Goal: Task Accomplishment & Management: Use online tool/utility

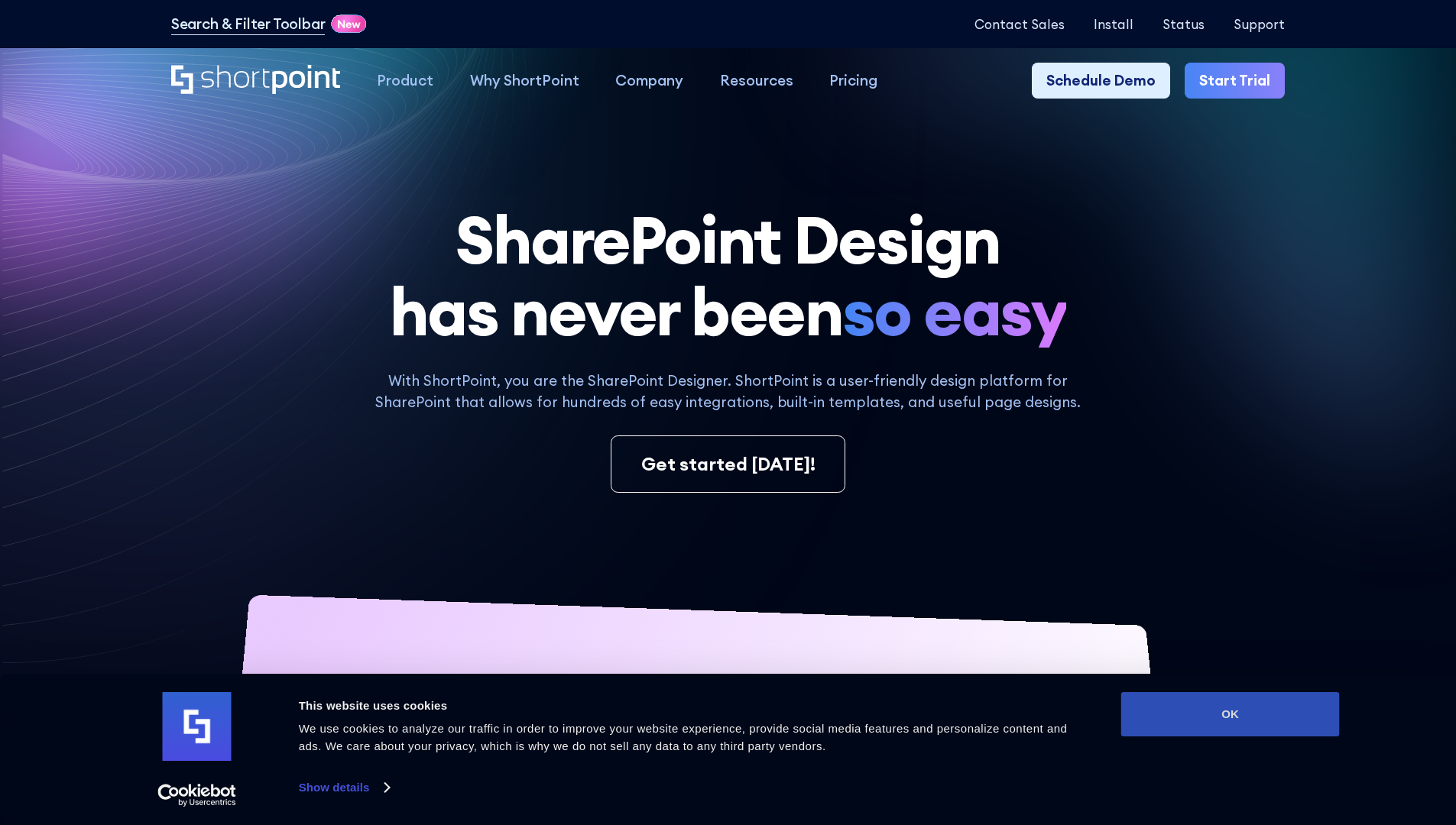
click at [1230, 714] on button "OK" at bounding box center [1230, 714] width 219 height 44
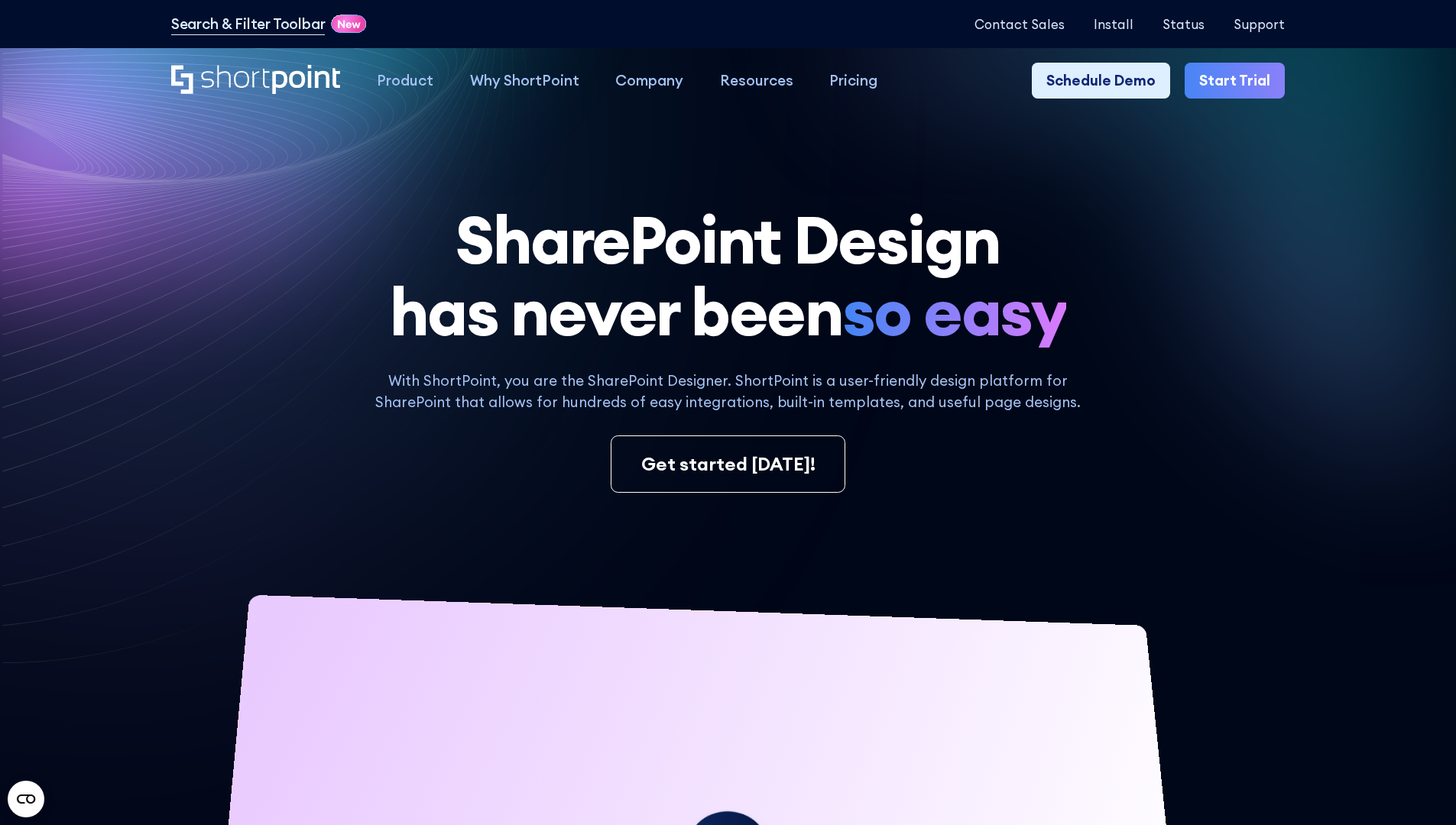
click at [1240, 81] on link "Start Trial" at bounding box center [1235, 81] width 100 height 37
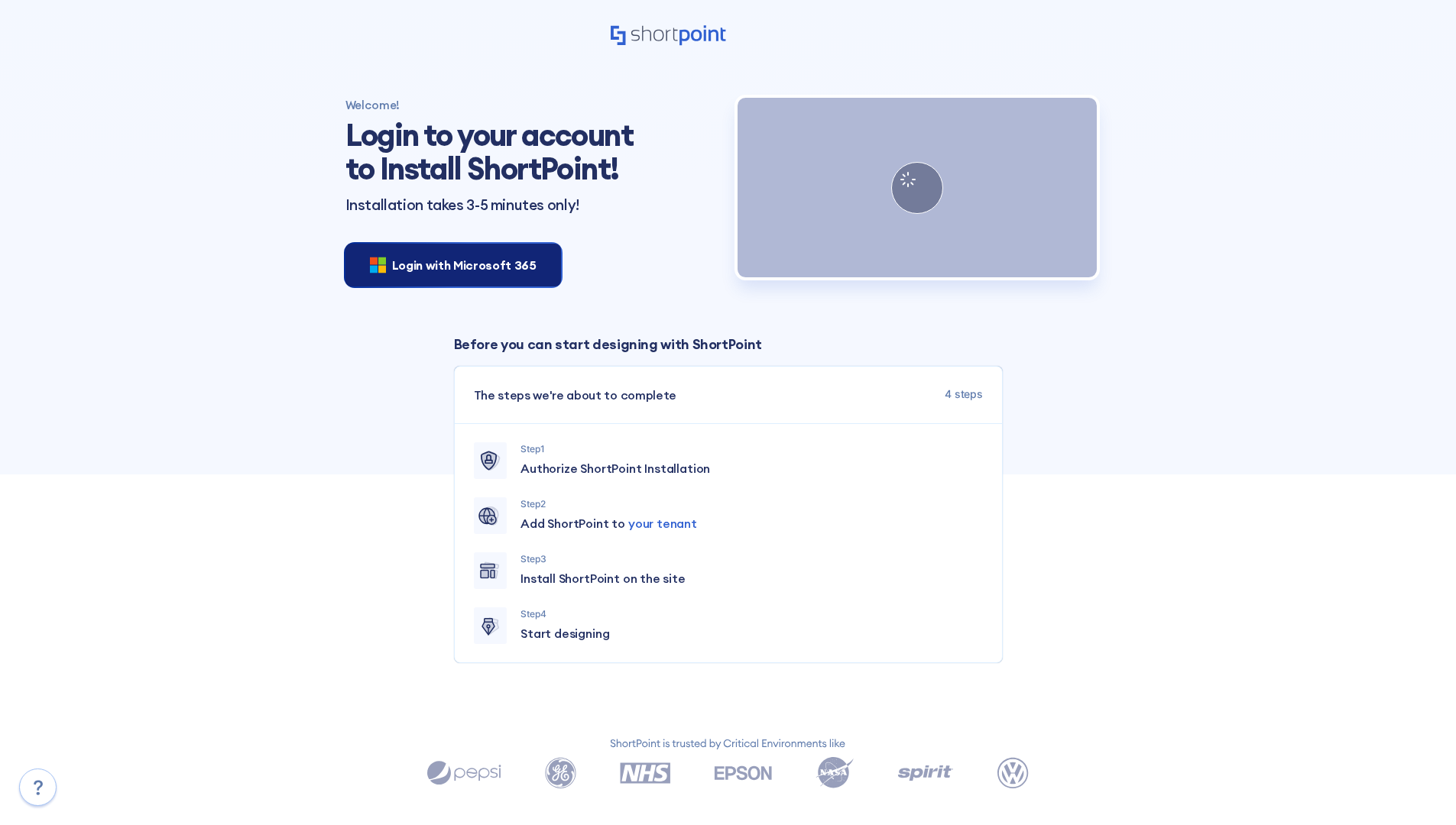
click at [449, 264] on span "Login with Microsoft 365" at bounding box center [464, 264] width 144 height 18
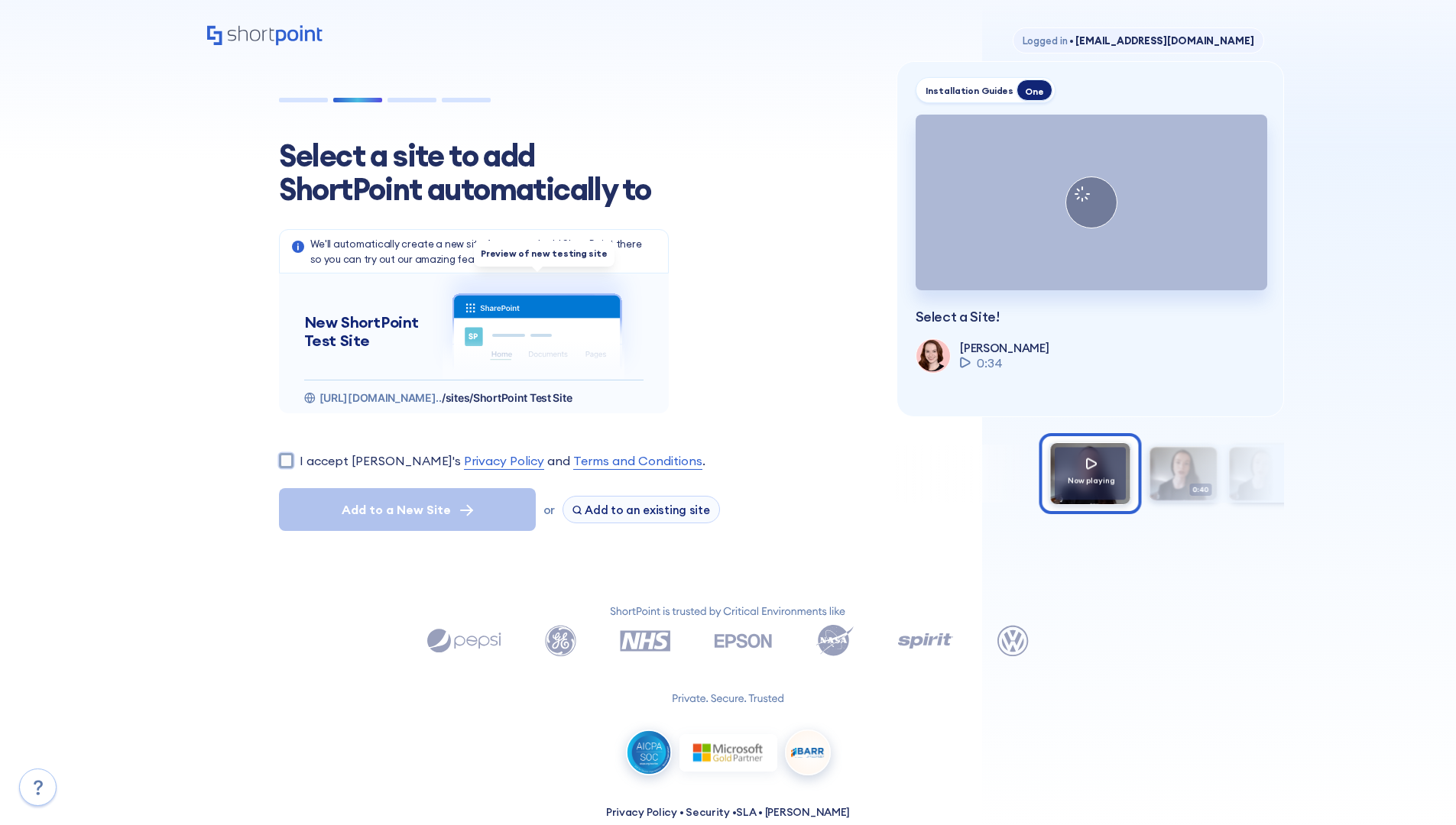
click at [286, 460] on input "I accept [PERSON_NAME]'s Privacy Policy and Terms and Conditions ." at bounding box center [286, 460] width 15 height 15
checkbox input "true"
click at [407, 510] on span "Add to a New Site" at bounding box center [396, 510] width 109 height 18
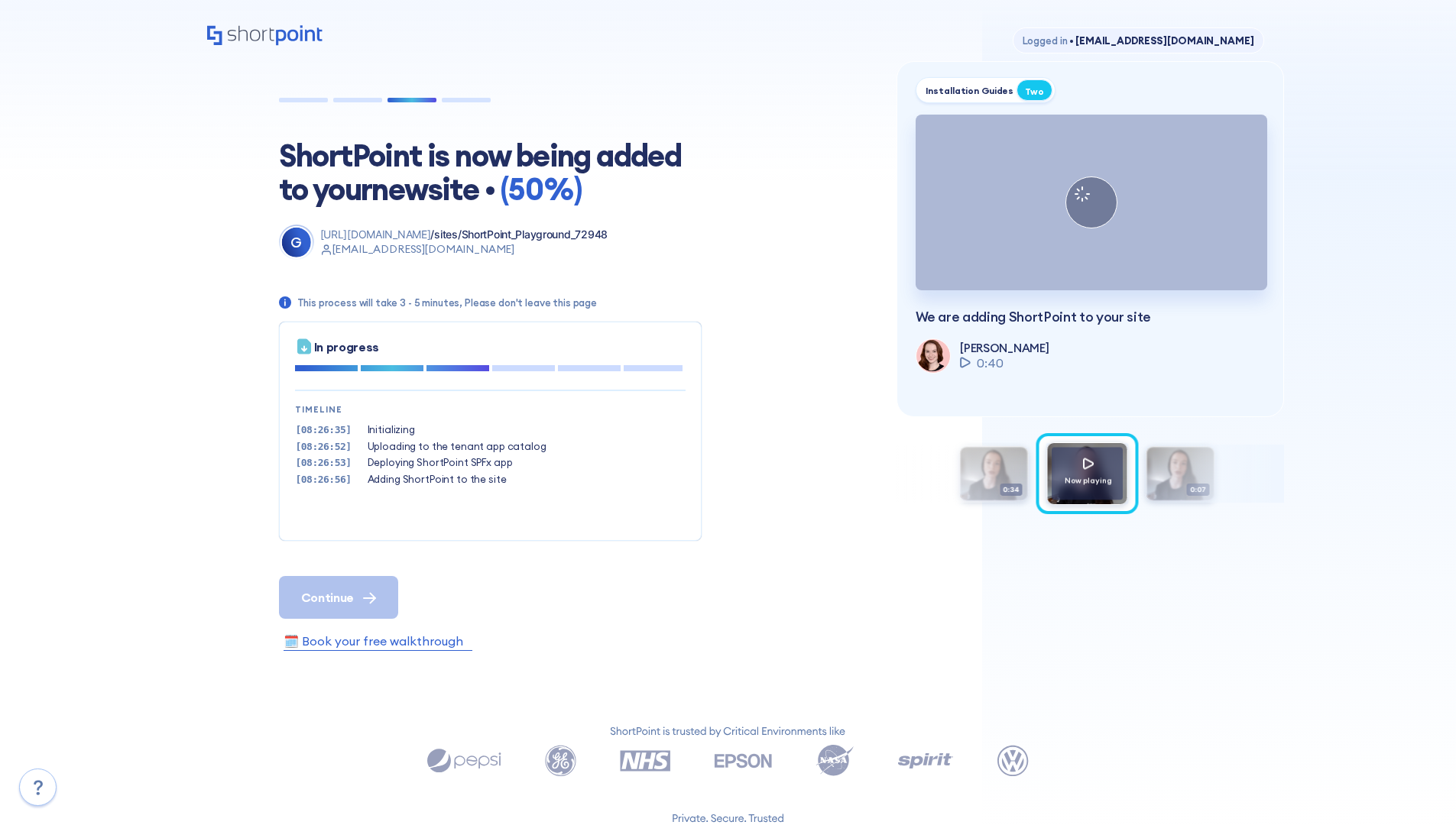
click at [337, 597] on span "Continue" at bounding box center [328, 597] width 53 height 18
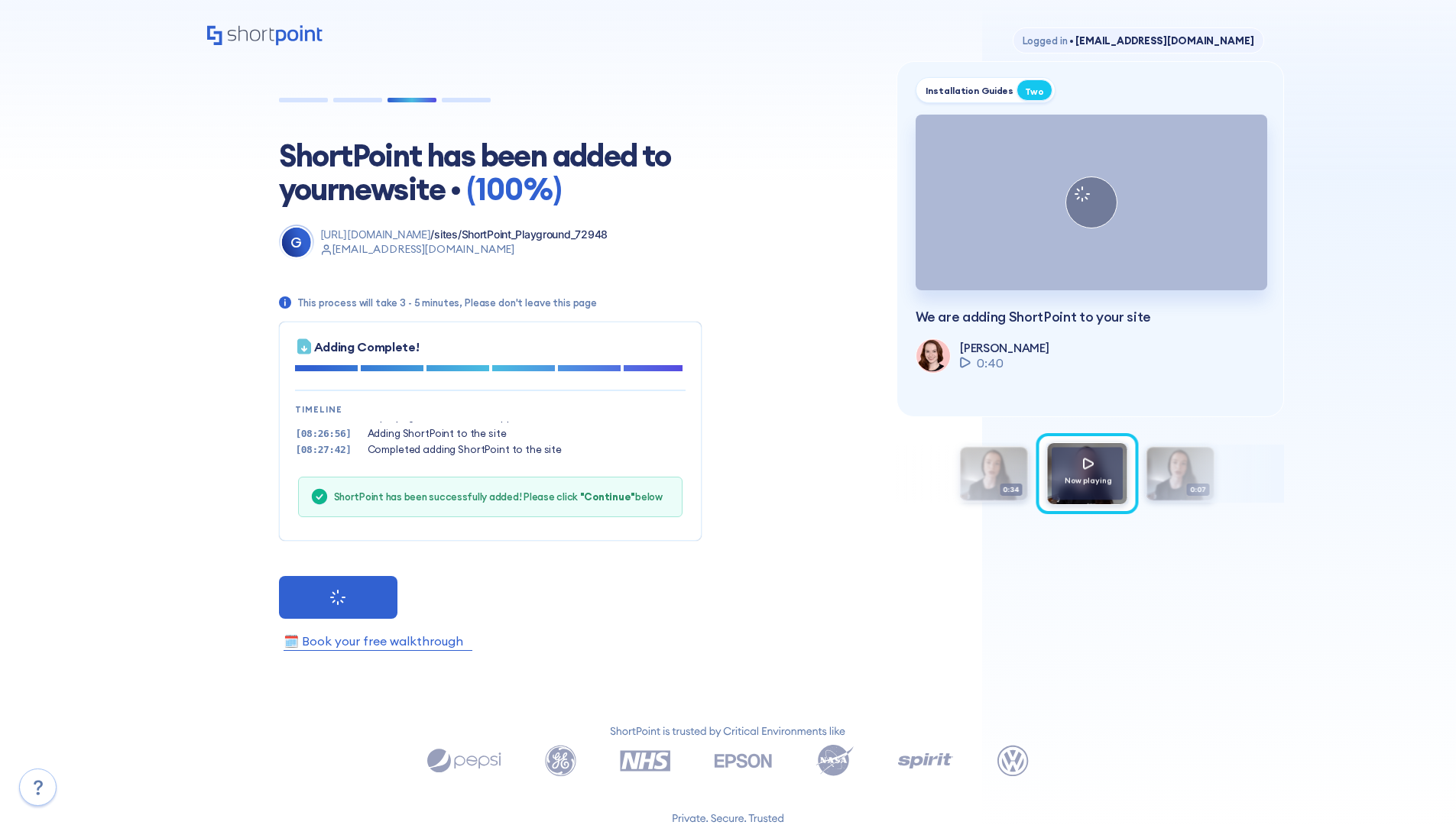
scroll to position [47, 0]
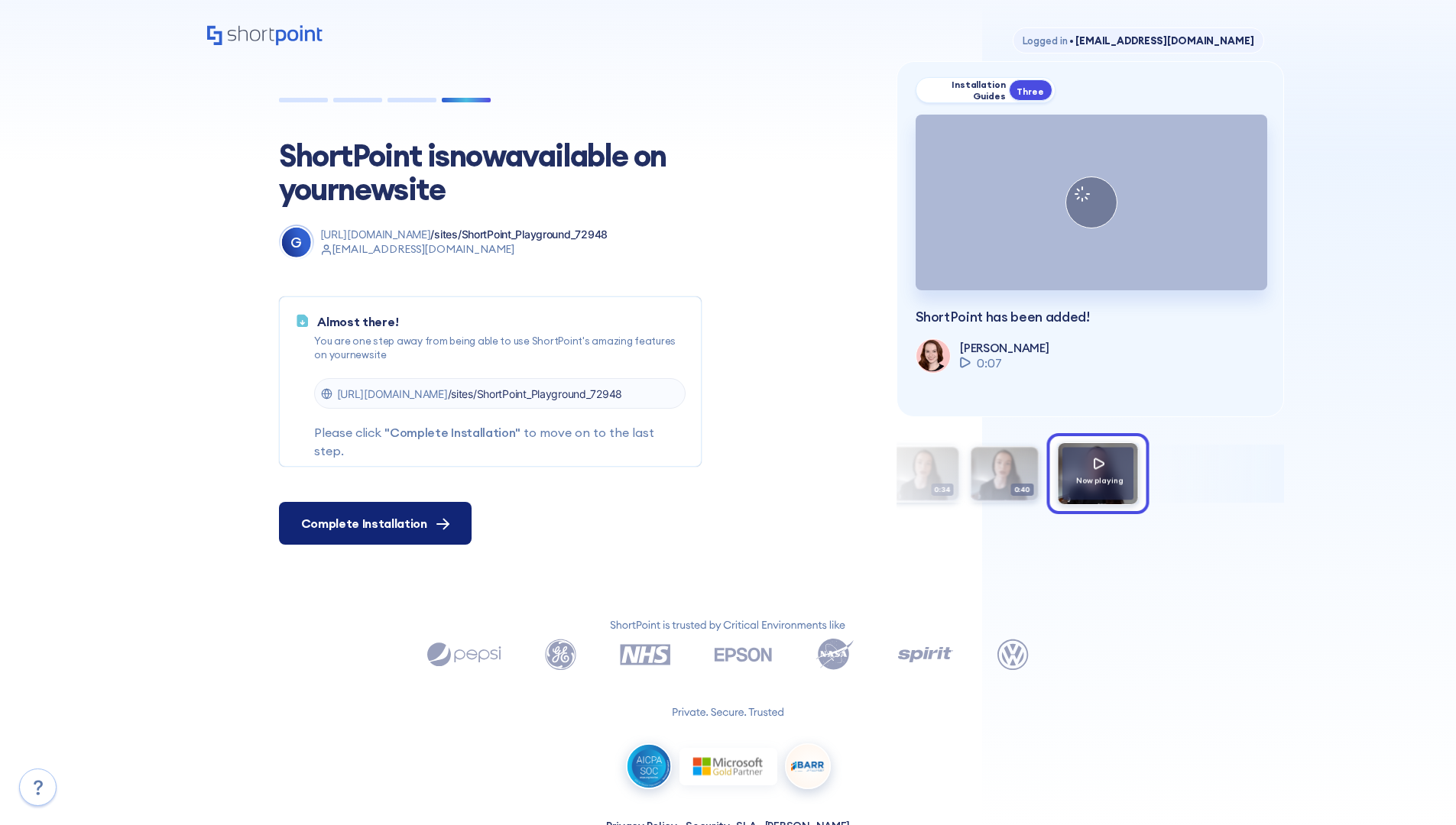
click at [373, 524] on span "Complete Installation" at bounding box center [365, 523] width 127 height 18
